Goal: Register for event/course

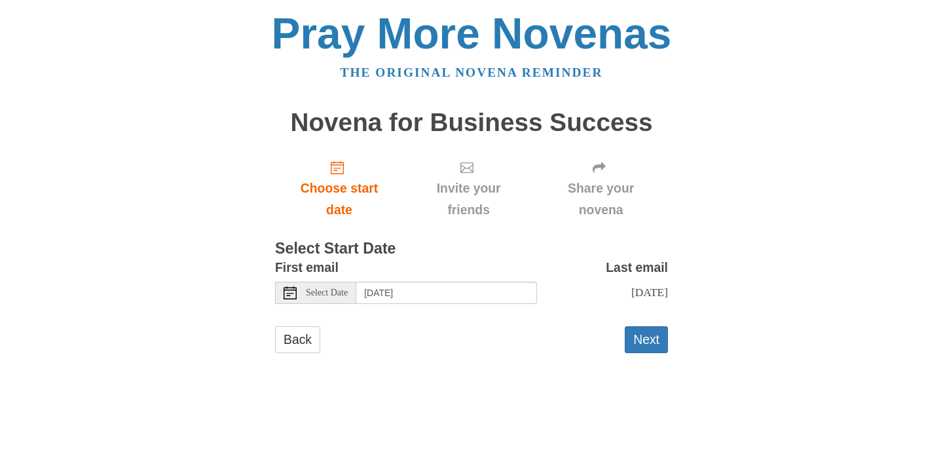
click at [291, 290] on icon at bounding box center [290, 292] width 13 height 13
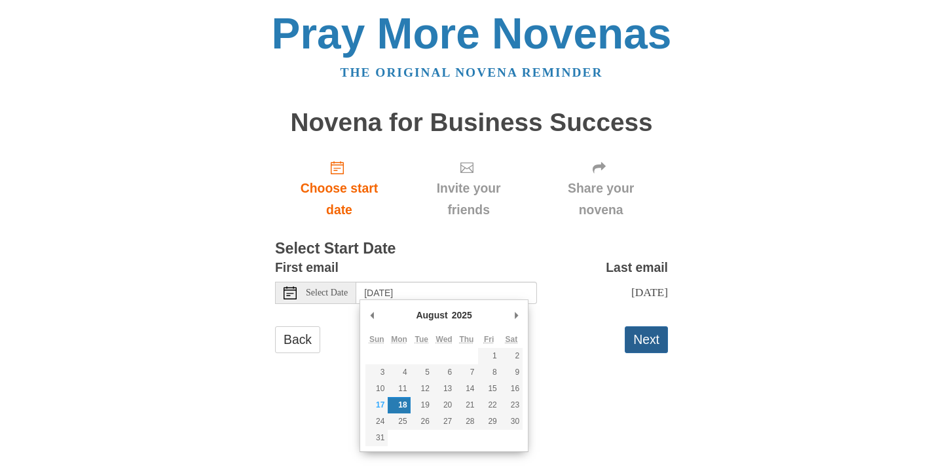
click at [649, 329] on button "Next" at bounding box center [646, 339] width 43 height 27
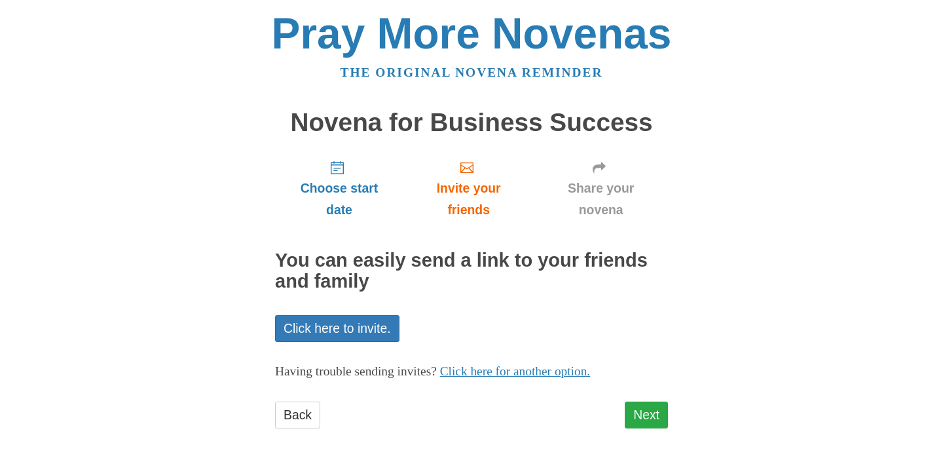
click at [647, 408] on link "Next" at bounding box center [646, 415] width 43 height 27
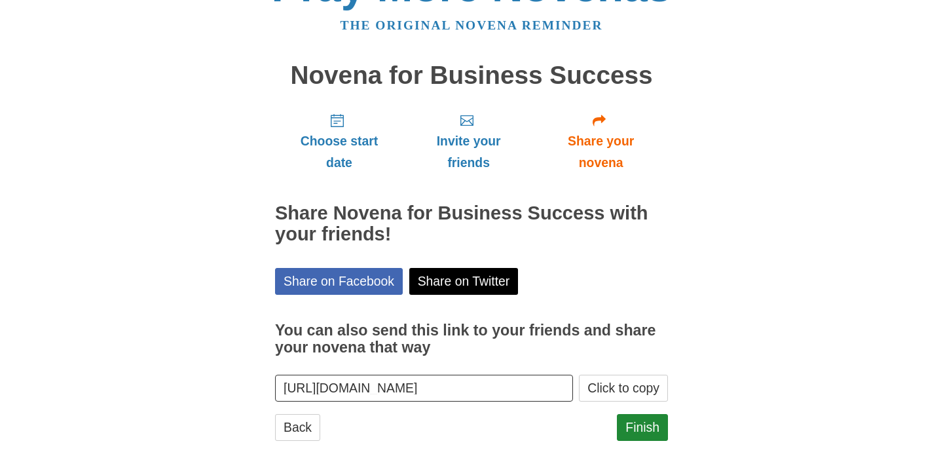
scroll to position [46, 0]
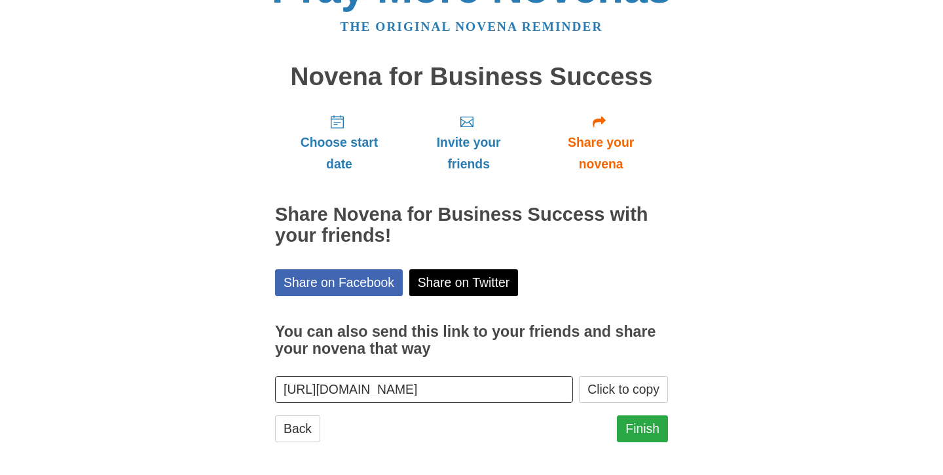
click at [643, 421] on link "Finish" at bounding box center [642, 428] width 51 height 27
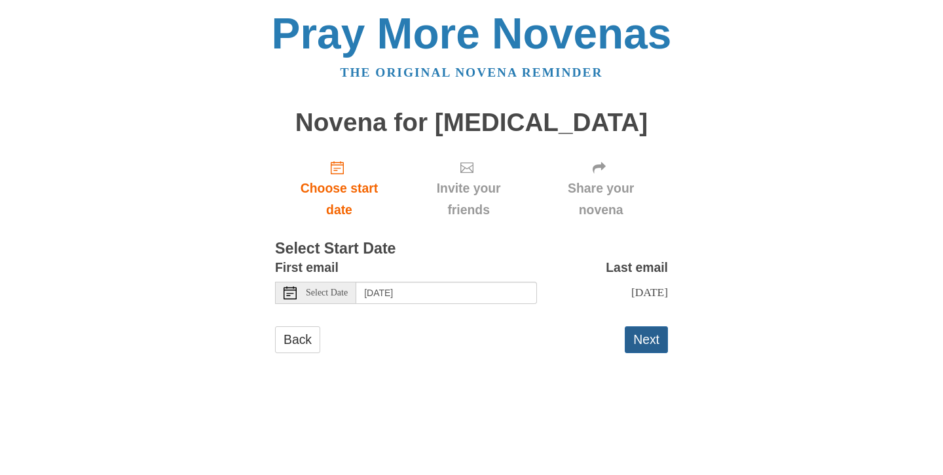
click at [643, 330] on button "Next" at bounding box center [646, 339] width 43 height 27
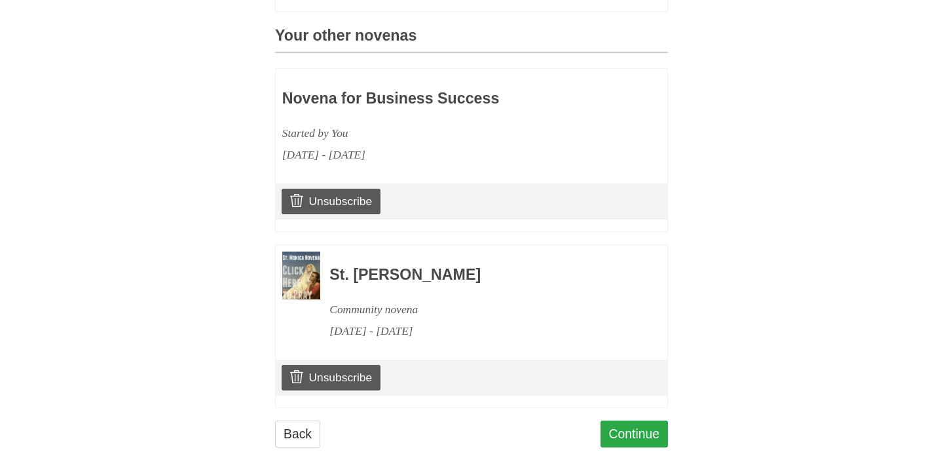
scroll to position [558, 0]
click at [624, 421] on link "Continue" at bounding box center [635, 434] width 68 height 27
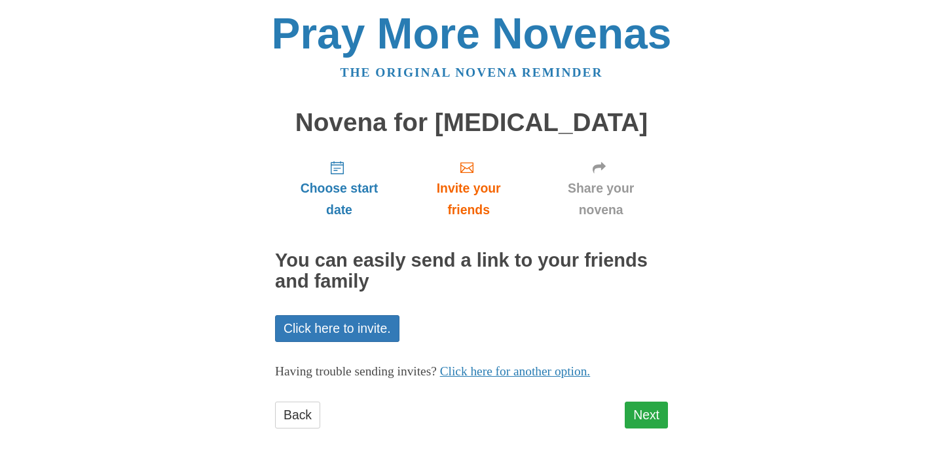
click at [640, 410] on link "Next" at bounding box center [646, 415] width 43 height 27
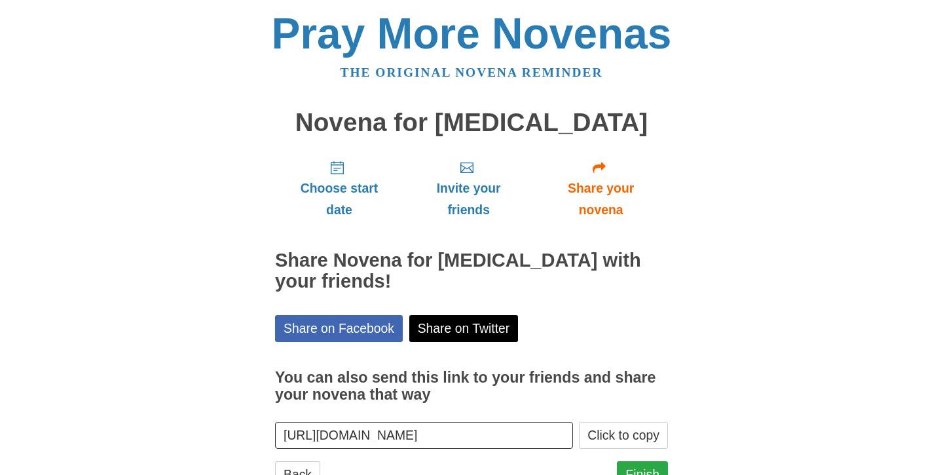
click at [640, 461] on link "Finish" at bounding box center [642, 474] width 51 height 27
